Goal: Task Accomplishment & Management: Complete application form

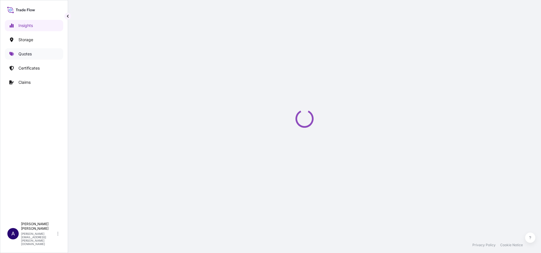
click at [27, 52] on p "Quotes" at bounding box center [24, 54] width 13 height 6
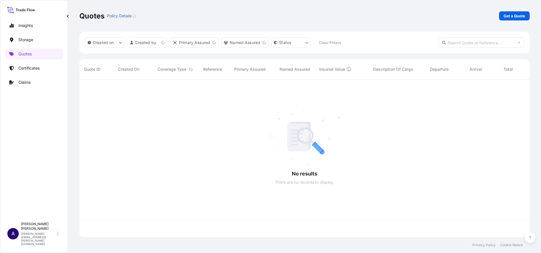
scroll to position [154, 444]
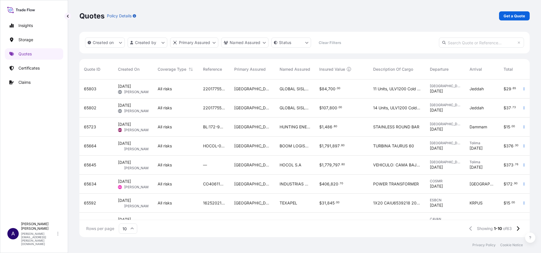
click at [475, 41] on input "text" at bounding box center [481, 42] width 85 height 10
paste input "65803"
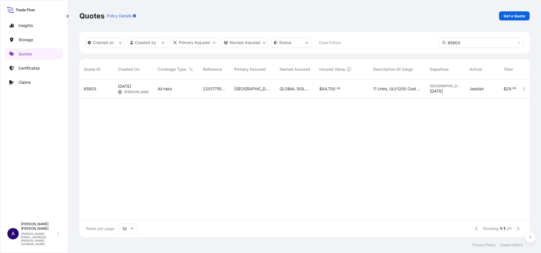
type input "65803"
click at [91, 87] on span "65803" at bounding box center [90, 89] width 12 height 6
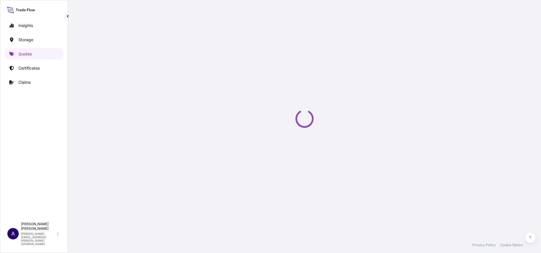
select select "Water"
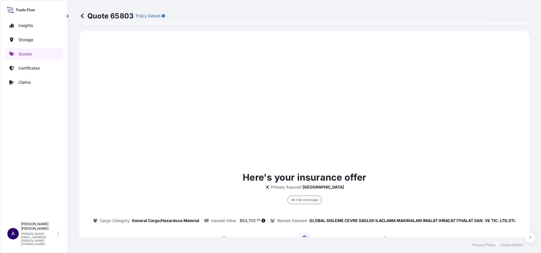
scroll to position [273, 0]
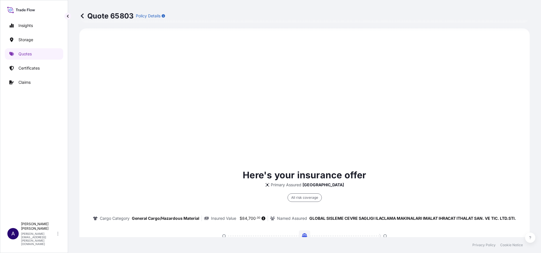
select select "31600"
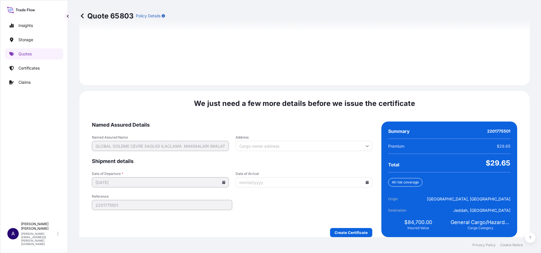
scroll to position [800, 0]
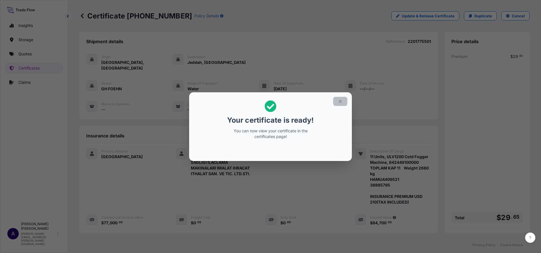
click at [340, 102] on icon "button" at bounding box center [340, 101] width 5 height 5
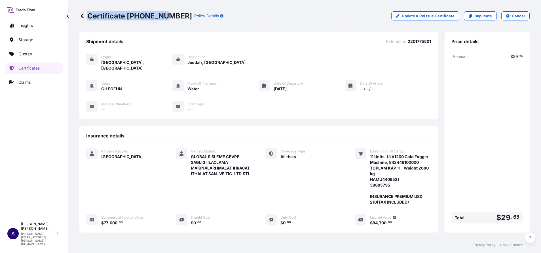
drag, startPoint x: 173, startPoint y: 16, endPoint x: 165, endPoint y: 16, distance: 7.7
click at [165, 16] on div "Certificate [PHONE_NUMBER] Policy Details" at bounding box center [151, 15] width 144 height 9
click at [165, 16] on p "Certificate [PHONE_NUMBER]" at bounding box center [135, 15] width 113 height 9
drag, startPoint x: 172, startPoint y: 15, endPoint x: 128, endPoint y: 15, distance: 44.0
click at [128, 15] on p "Certificate [PHONE_NUMBER]" at bounding box center [135, 15] width 113 height 9
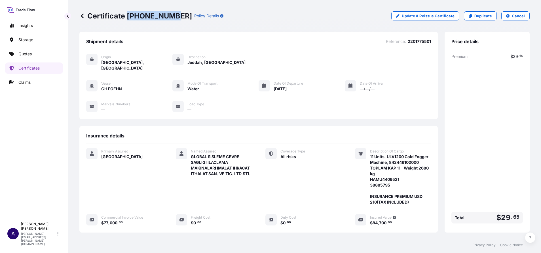
copy p "[PHONE_NUMBER]"
click at [25, 53] on p "Quotes" at bounding box center [24, 54] width 13 height 6
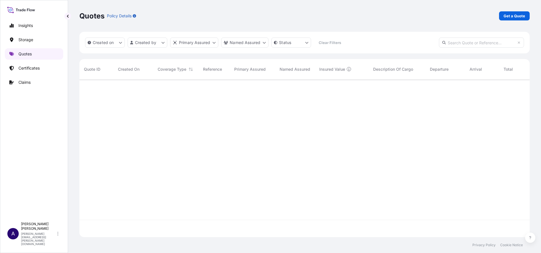
scroll to position [154, 444]
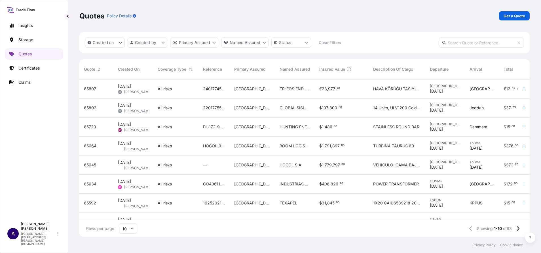
click at [459, 45] on input "text" at bounding box center [481, 42] width 85 height 10
paste input "65807"
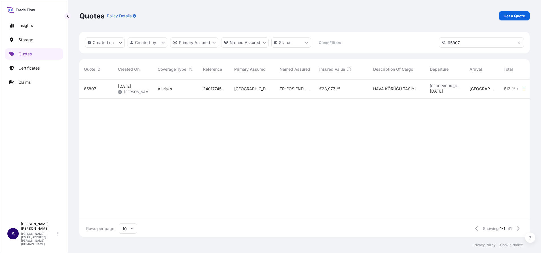
type input "65807"
click at [87, 89] on span "65807" at bounding box center [90, 89] width 12 height 6
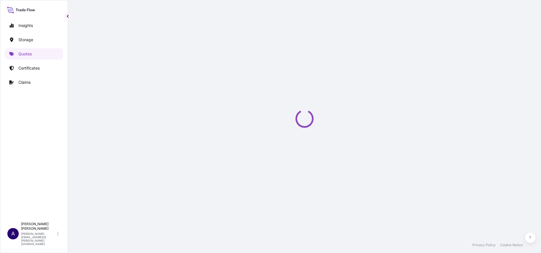
select select "Inland"
select select "31600"
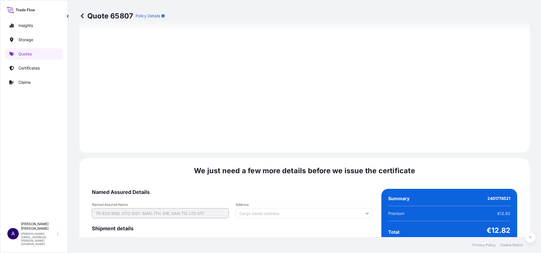
scroll to position [829, 0]
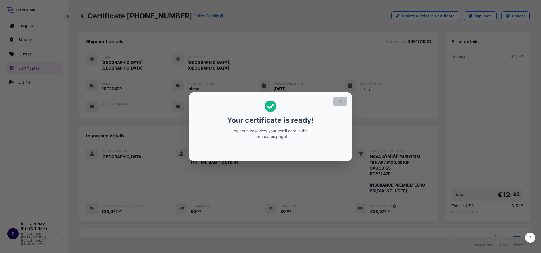
click at [341, 102] on icon "button" at bounding box center [340, 101] width 5 height 5
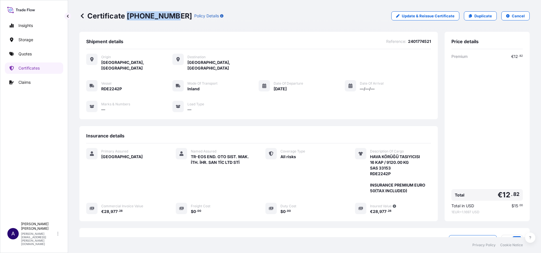
drag, startPoint x: 173, startPoint y: 16, endPoint x: 128, endPoint y: 15, distance: 44.3
click at [128, 15] on p "Certificate [PHONE_NUMBER]" at bounding box center [135, 15] width 113 height 9
copy p "[PHONE_NUMBER]"
click at [25, 56] on p "Quotes" at bounding box center [24, 54] width 13 height 6
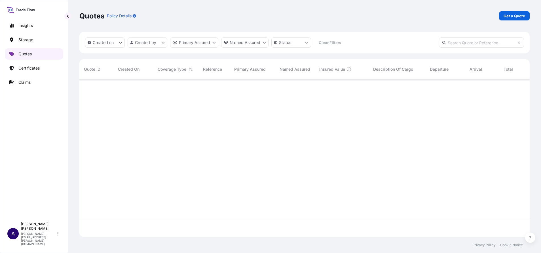
scroll to position [154, 444]
click at [523, 15] on p "Get a Quote" at bounding box center [515, 16] width 22 height 6
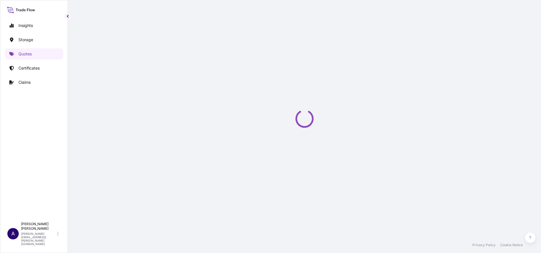
select select "Water"
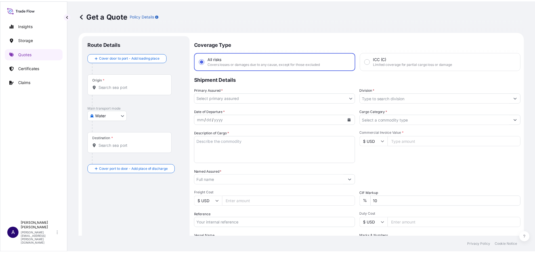
scroll to position [9, 0]
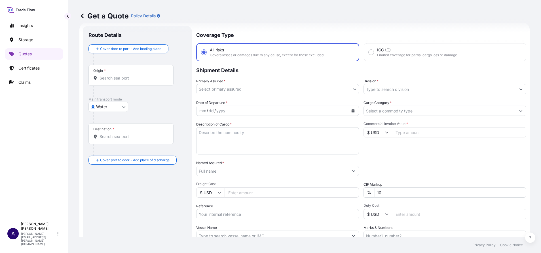
click at [337, 233] on input "Vessel Name" at bounding box center [273, 235] width 152 height 10
paste input "MV CYMONA ENERGY"
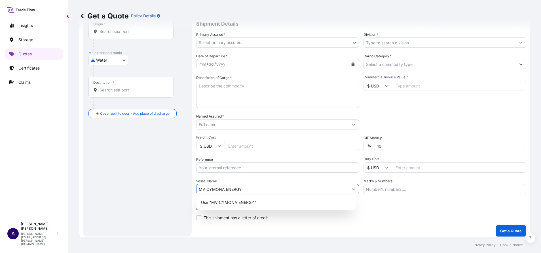
scroll to position [57, 0]
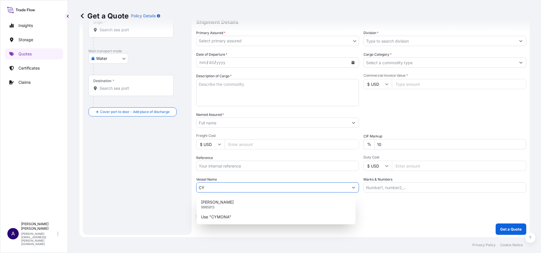
type input "C"
paste input "MV CYMONA ENERGY"
type input "CYMONA"
